Goal: Information Seeking & Learning: Learn about a topic

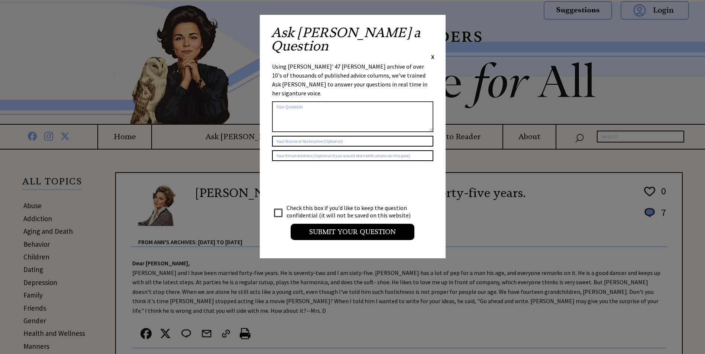
click at [431, 53] on span "X" at bounding box center [432, 56] width 3 height 7
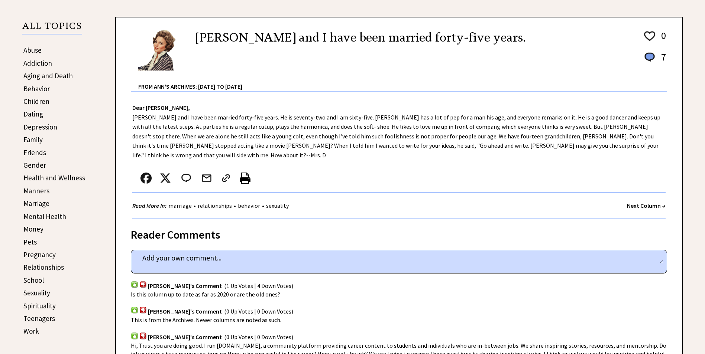
scroll to position [223, 0]
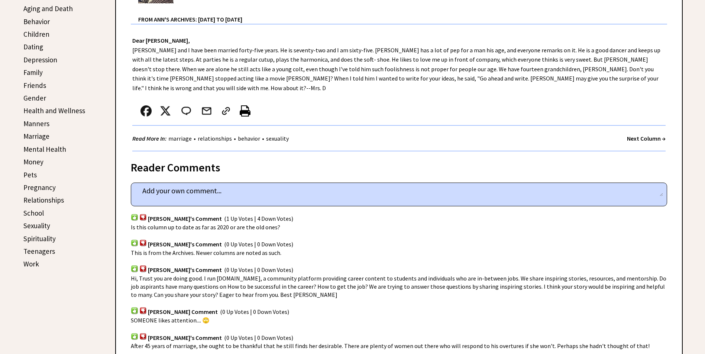
click at [45, 253] on link "Teenagers" at bounding box center [39, 251] width 32 height 9
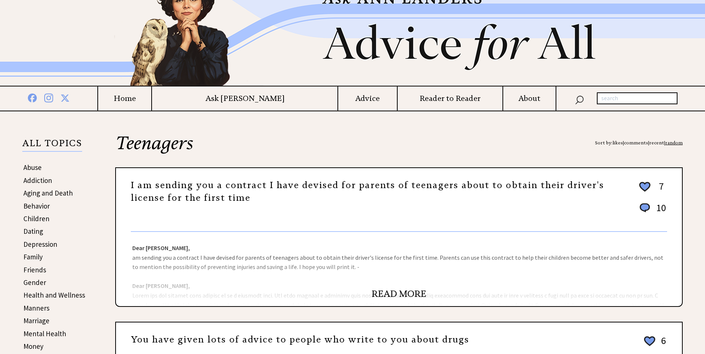
scroll to position [74, 0]
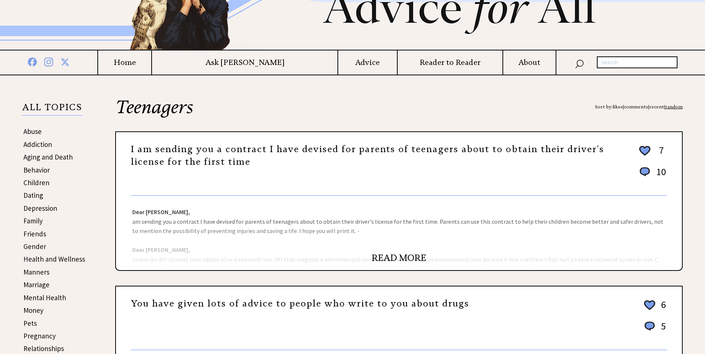
click at [419, 259] on link "READ MORE" at bounding box center [399, 258] width 55 height 11
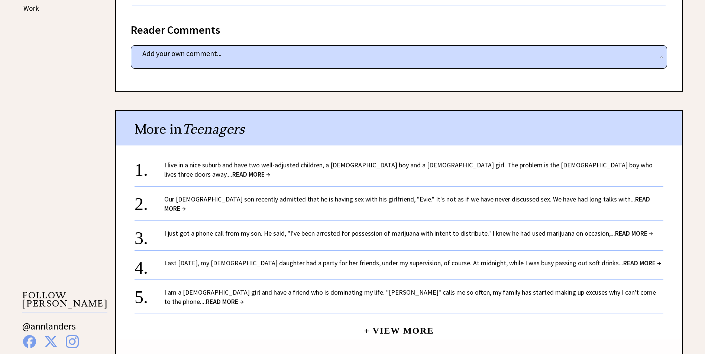
scroll to position [483, 0]
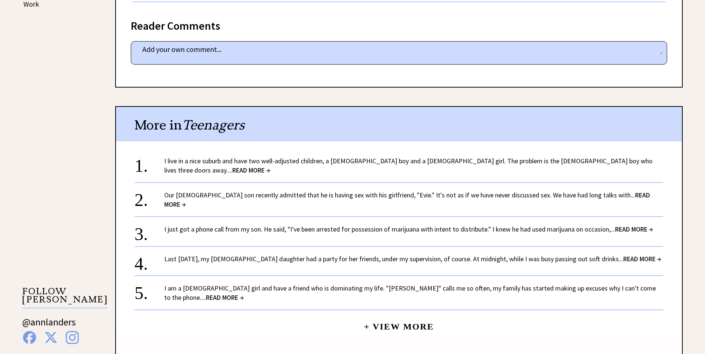
click at [406, 316] on link "+ View More" at bounding box center [399, 324] width 70 height 16
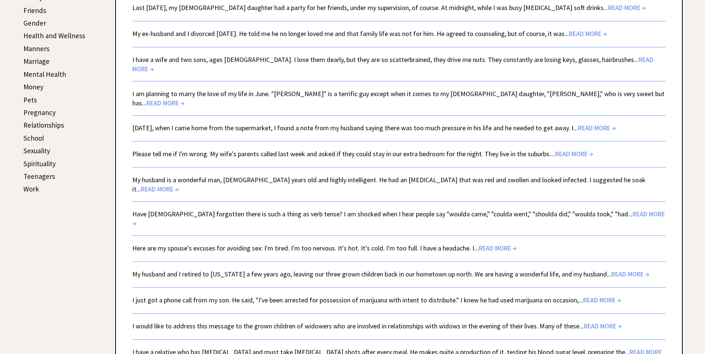
scroll to position [334, 0]
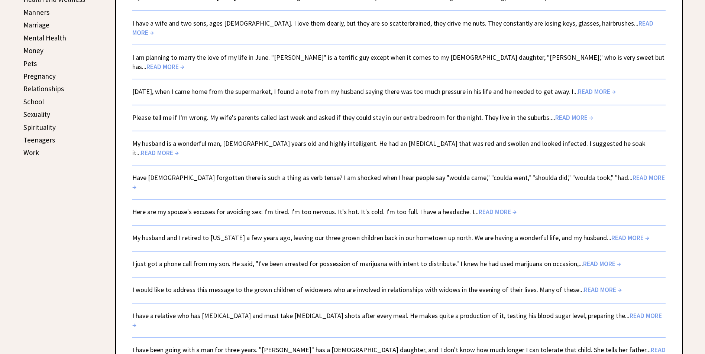
click at [495, 208] on span "READ MORE →" at bounding box center [498, 212] width 38 height 9
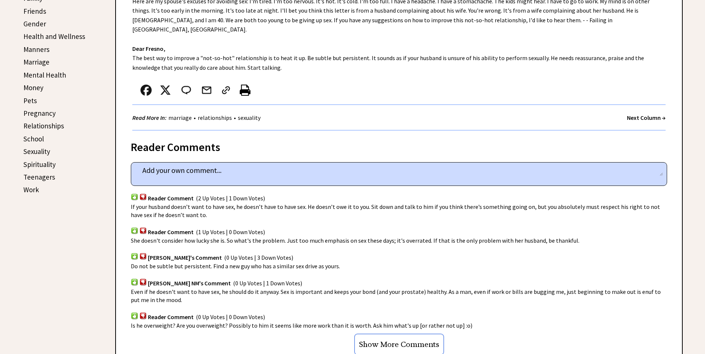
scroll to position [334, 0]
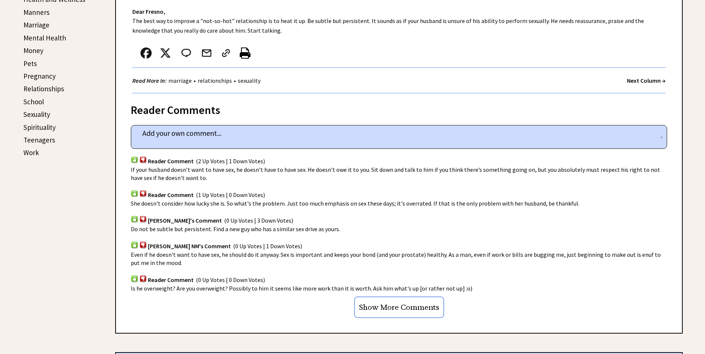
click at [648, 77] on strong "Next Column →" at bounding box center [646, 80] width 39 height 7
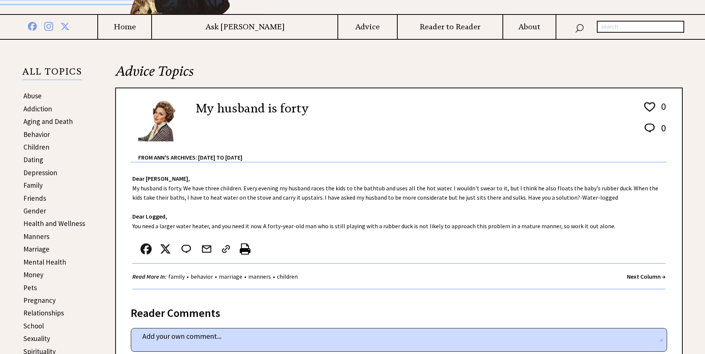
scroll to position [111, 0]
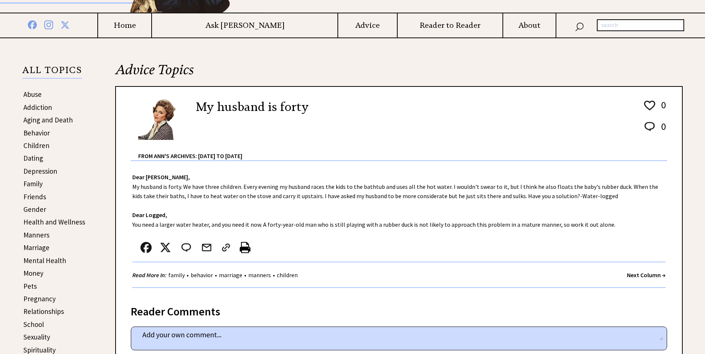
click at [638, 274] on strong "Next Column →" at bounding box center [646, 275] width 39 height 7
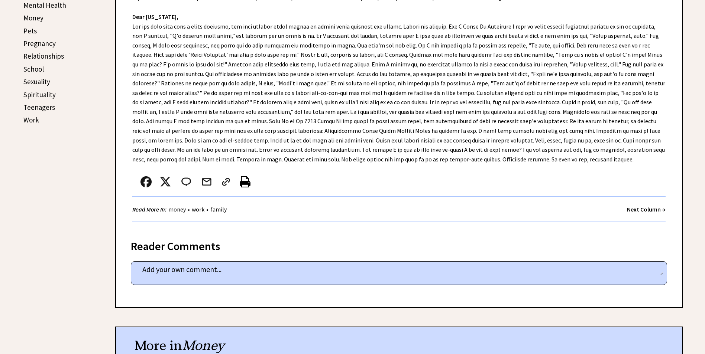
scroll to position [372, 0]
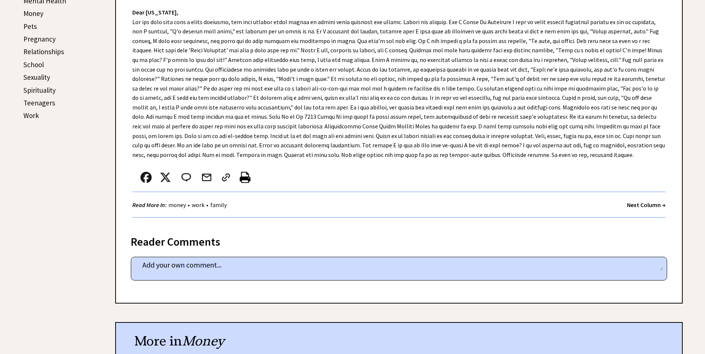
click at [647, 204] on strong "Next Column →" at bounding box center [646, 204] width 39 height 7
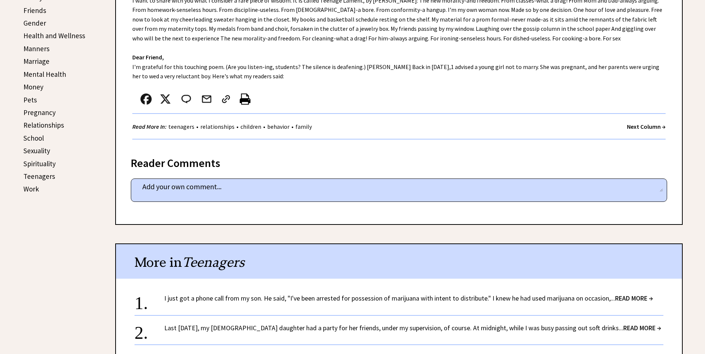
scroll to position [297, 0]
click at [640, 129] on strong "Next Column →" at bounding box center [646, 127] width 39 height 7
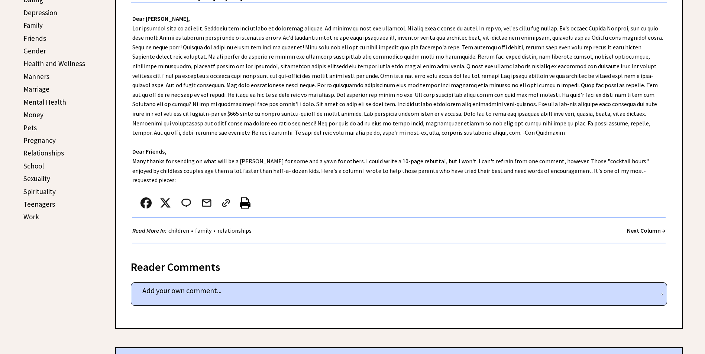
scroll to position [297, 0]
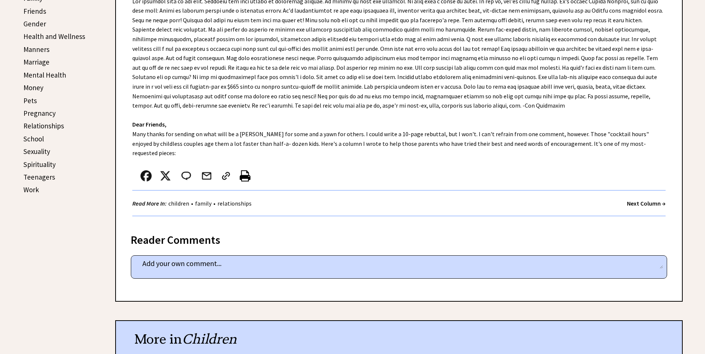
click at [647, 200] on strong "Next Column →" at bounding box center [646, 203] width 39 height 7
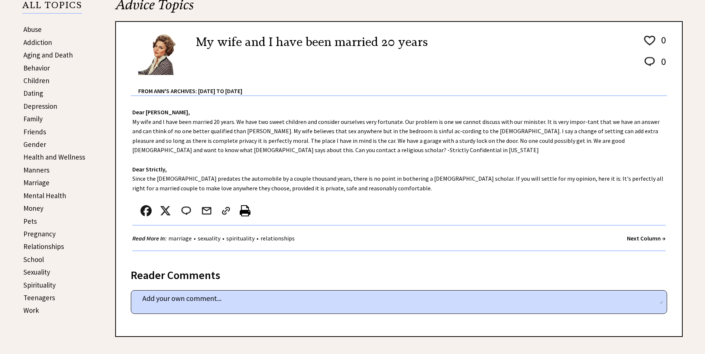
scroll to position [223, 0]
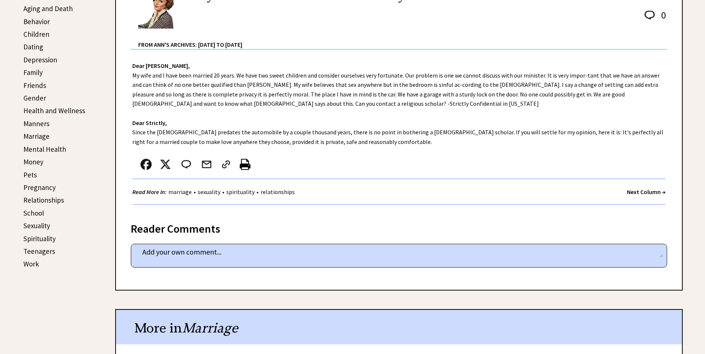
click at [647, 193] on strong "Next Column →" at bounding box center [646, 191] width 39 height 7
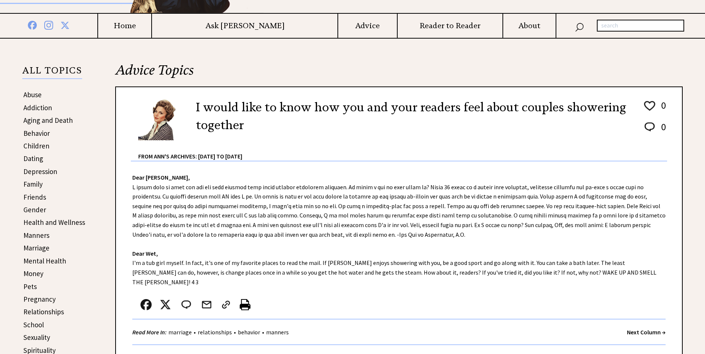
scroll to position [149, 0]
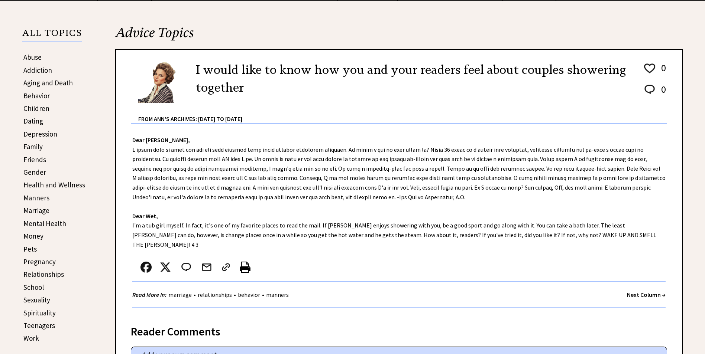
click at [642, 291] on strong "Next Column →" at bounding box center [646, 294] width 39 height 7
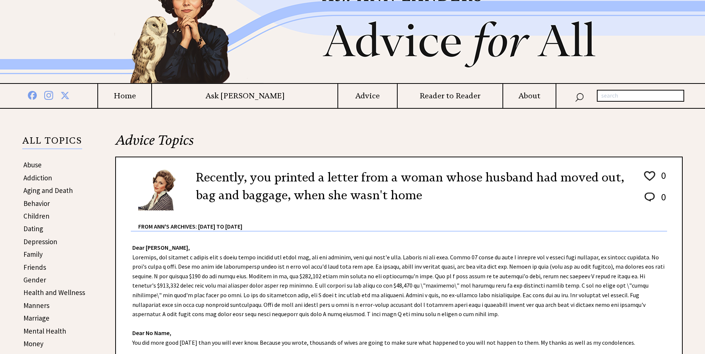
scroll to position [149, 0]
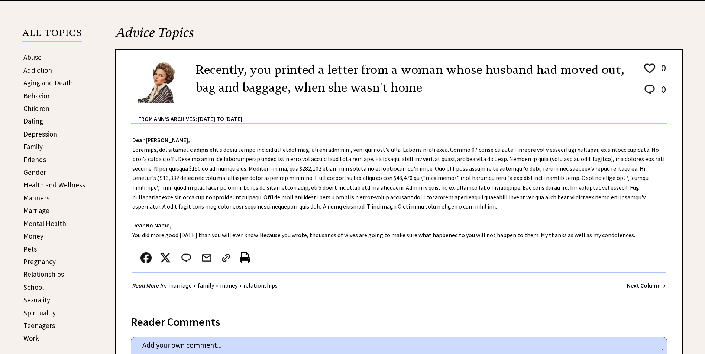
click at [641, 282] on strong "Next Column →" at bounding box center [646, 285] width 39 height 7
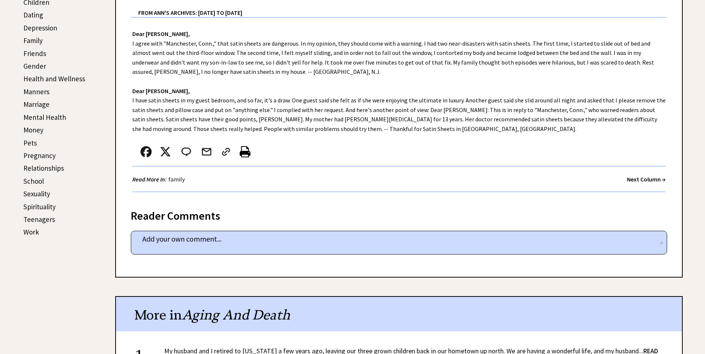
scroll to position [260, 0]
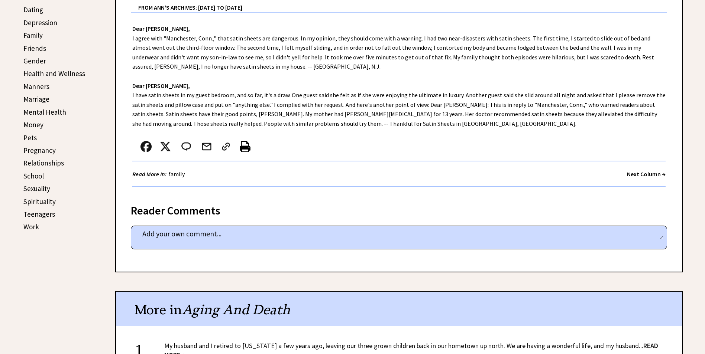
click at [641, 172] on strong "Next Column →" at bounding box center [646, 174] width 39 height 7
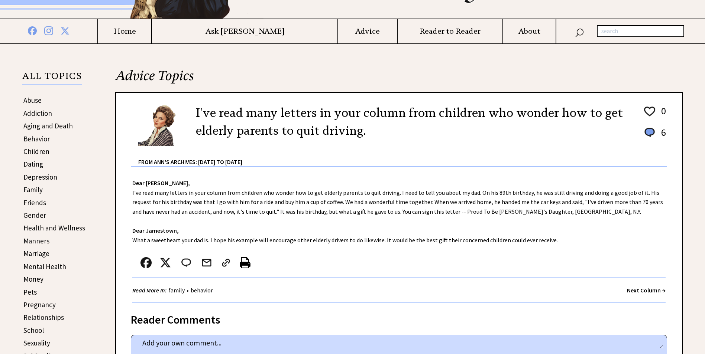
scroll to position [223, 0]
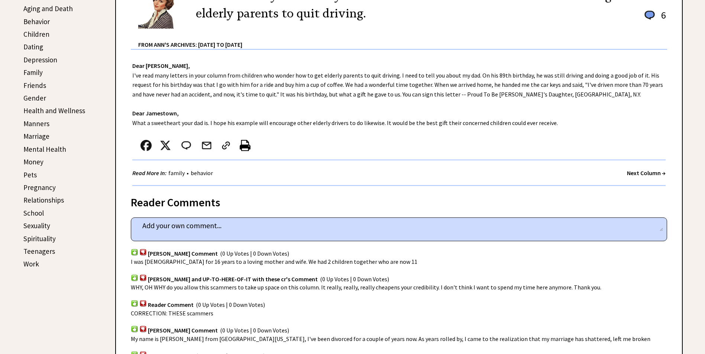
click at [656, 178] on div "Next Column →" at bounding box center [646, 173] width 39 height 9
click at [638, 172] on strong "Next Column →" at bounding box center [646, 172] width 39 height 7
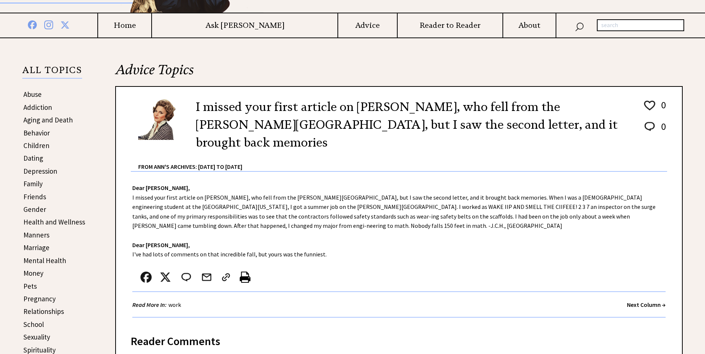
scroll to position [186, 0]
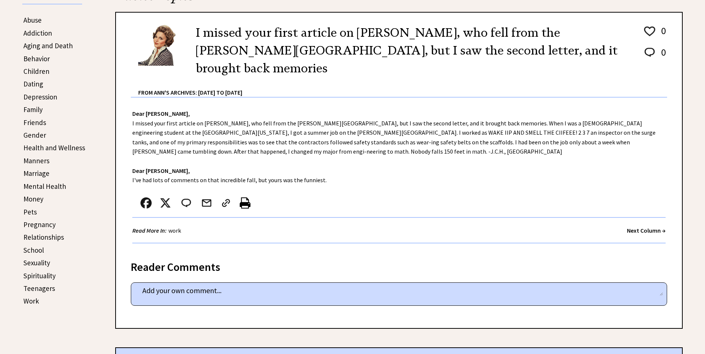
click at [35, 134] on link "Gender" at bounding box center [34, 135] width 23 height 9
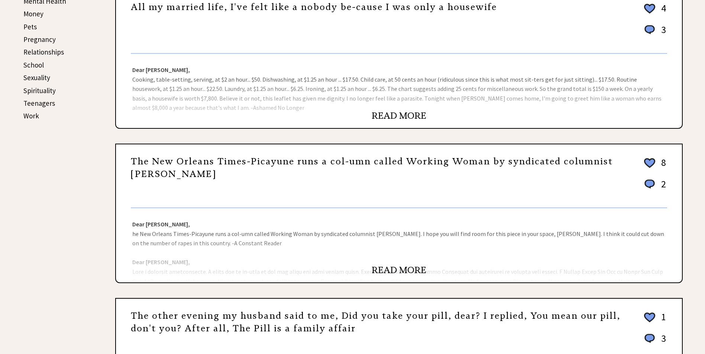
scroll to position [372, 0]
click at [393, 270] on link "READ MORE" at bounding box center [399, 270] width 55 height 11
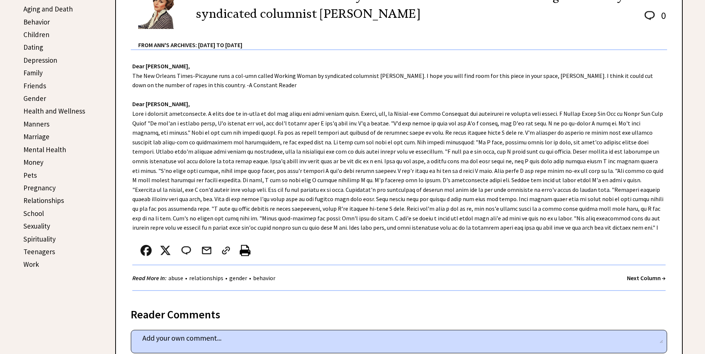
scroll to position [111, 0]
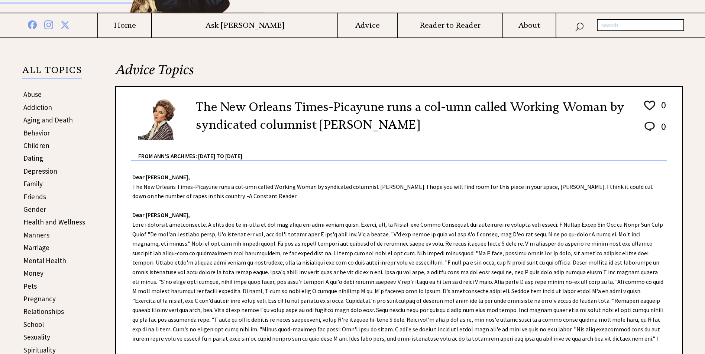
click at [44, 238] on link "Manners" at bounding box center [36, 235] width 26 height 9
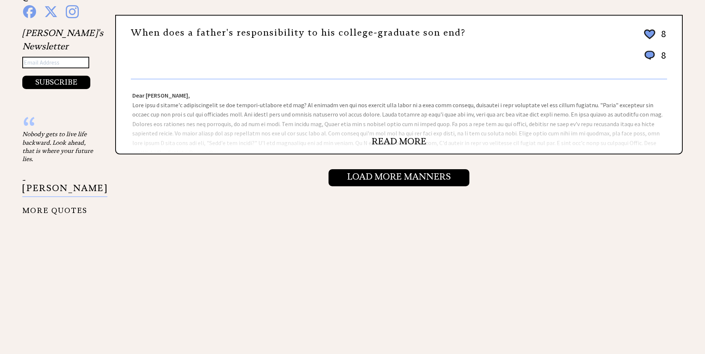
scroll to position [817, 0]
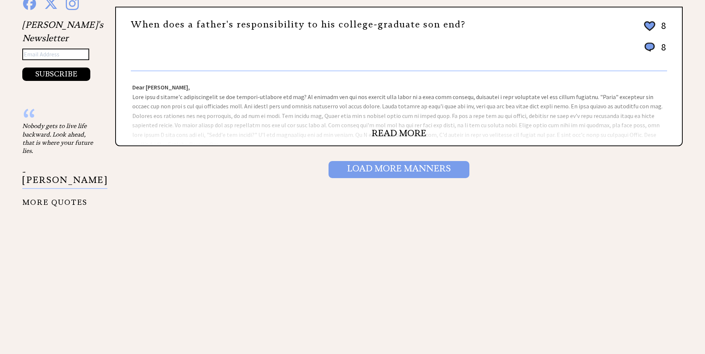
click at [390, 165] on input "Load More Manners" at bounding box center [398, 169] width 141 height 17
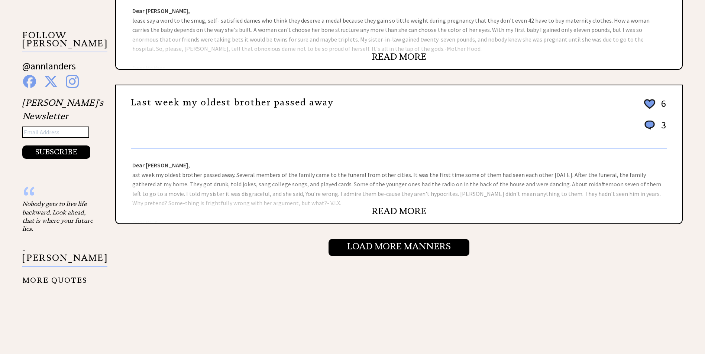
scroll to position [817, 0]
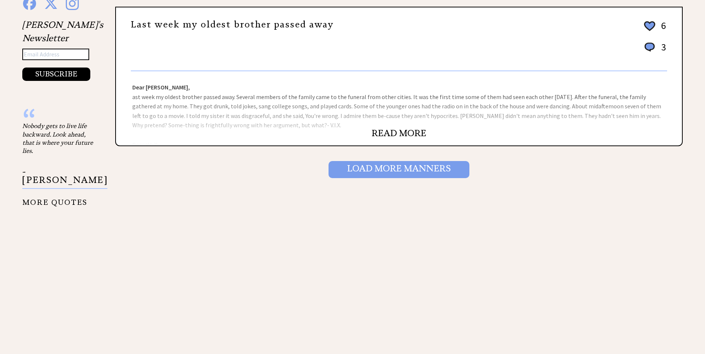
click at [401, 169] on input "Load More Manners" at bounding box center [398, 169] width 141 height 17
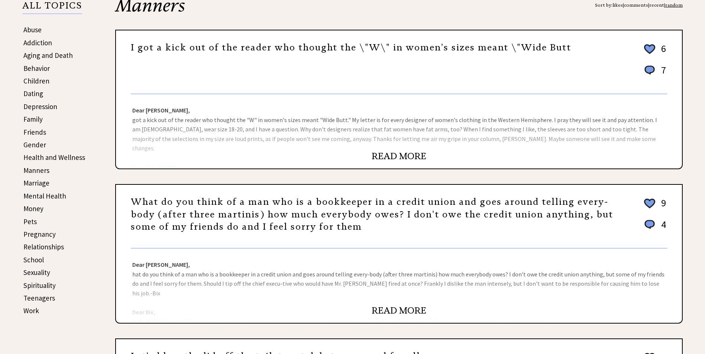
scroll to position [111, 0]
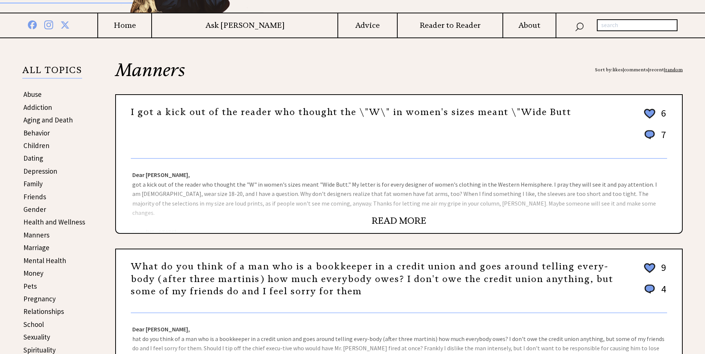
click at [417, 23] on h4 "Reader to Reader" at bounding box center [450, 25] width 105 height 9
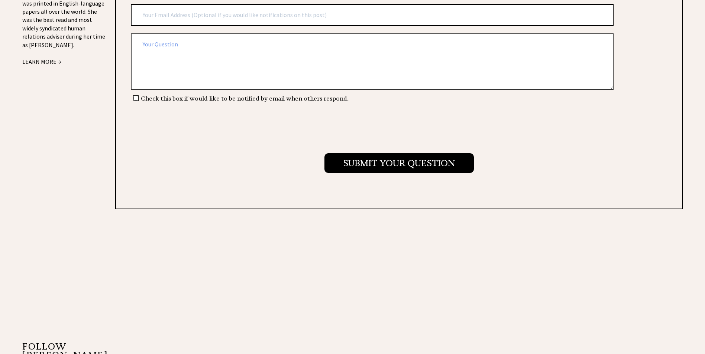
scroll to position [966, 0]
